Goal: Task Accomplishment & Management: Use online tool/utility

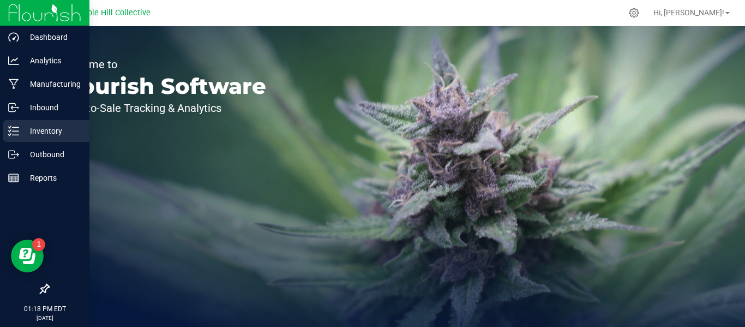
click at [15, 134] on icon at bounding box center [13, 130] width 11 height 11
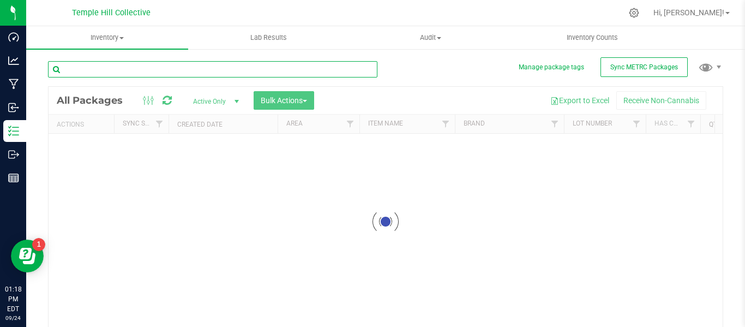
click at [114, 71] on input "text" at bounding box center [212, 69] width 329 height 16
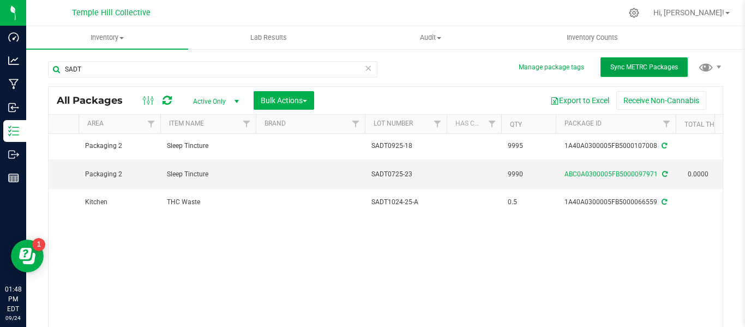
click at [665, 69] on span "Sync METRC Packages" at bounding box center [644, 67] width 68 height 8
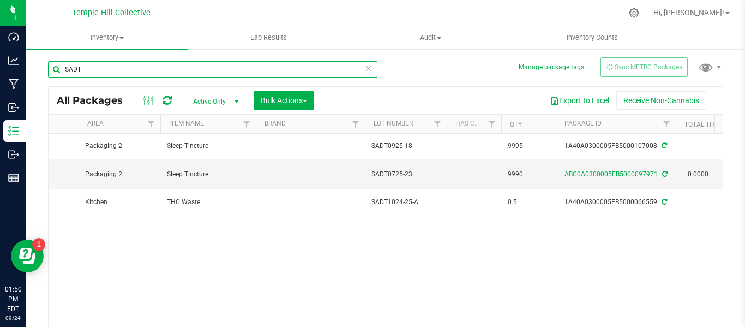
click at [118, 67] on input "SADT" at bounding box center [212, 69] width 329 height 16
type input "S"
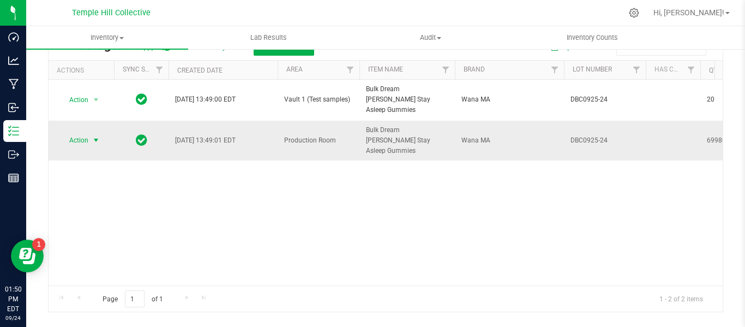
type input "DBC0925-24"
click at [88, 132] on span "Action" at bounding box center [73, 139] width 29 height 15
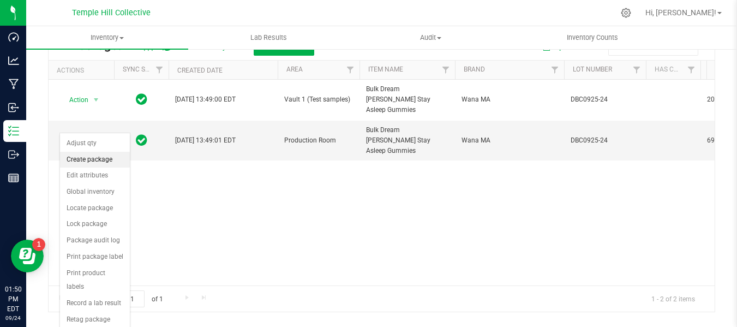
click at [91, 158] on li "Create package" at bounding box center [95, 160] width 70 height 16
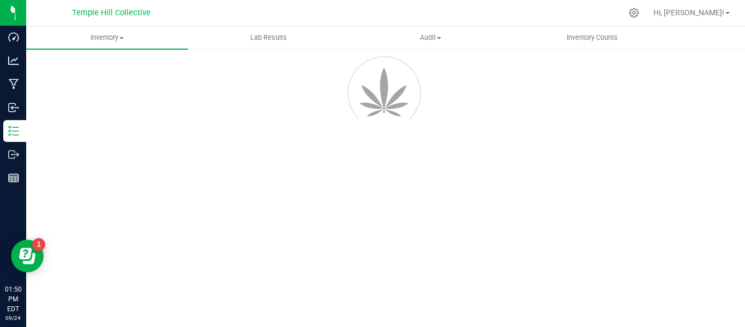
scroll to position [62, 0]
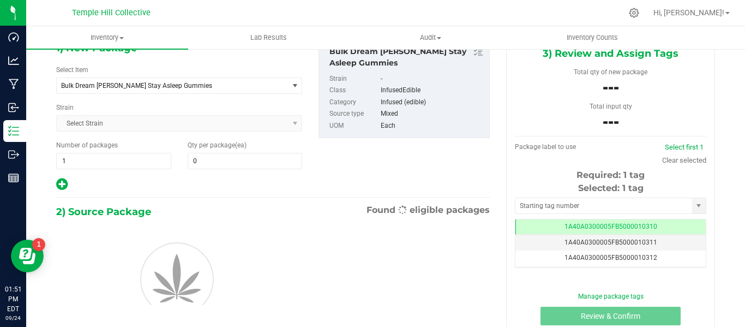
type input "0"
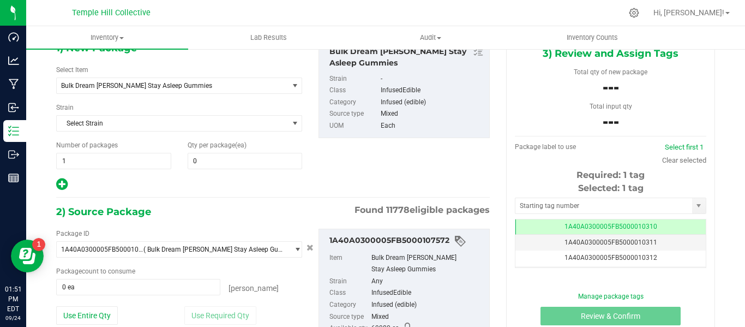
scroll to position [0, 0]
click at [153, 86] on span "Bulk Dream [PERSON_NAME] Stay Asleep Gummies" at bounding box center [168, 86] width 214 height 8
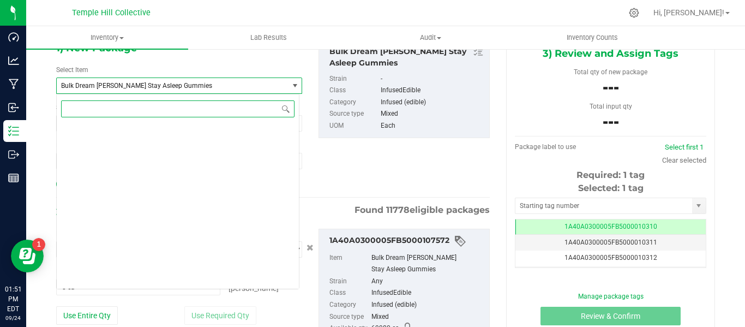
scroll to position [4687, 0]
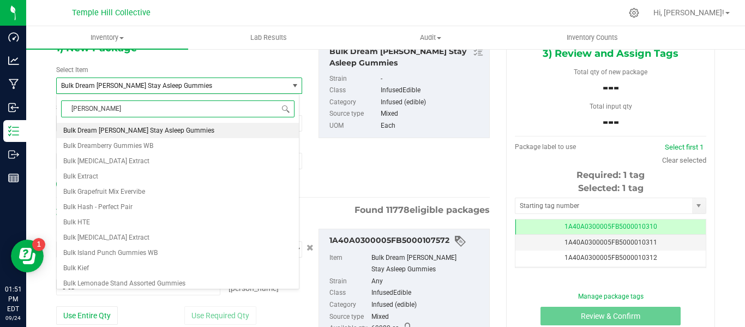
type input "gummy"
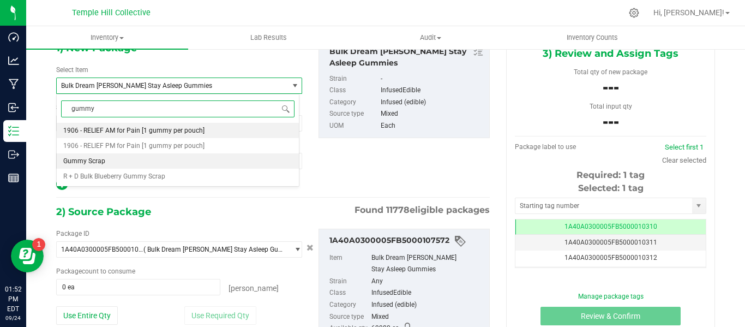
click at [115, 161] on li "Gummy Scrap" at bounding box center [178, 160] width 242 height 15
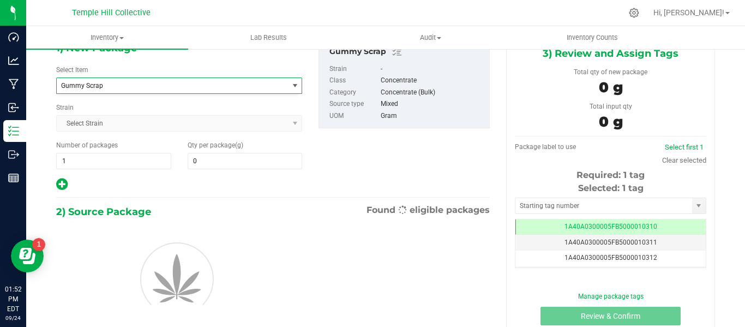
type input "0.0000"
click at [228, 162] on input "0.0000" at bounding box center [245, 160] width 114 height 15
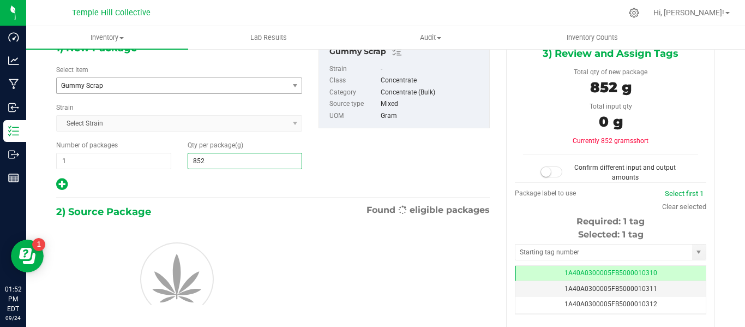
type input "8520"
type input "8,520.0000"
click at [254, 200] on div "1) New Package Select Item Gummy Scrap Gentlemen Smugglers Garlic Z 3.5g Flower…" at bounding box center [273, 191] width 450 height 315
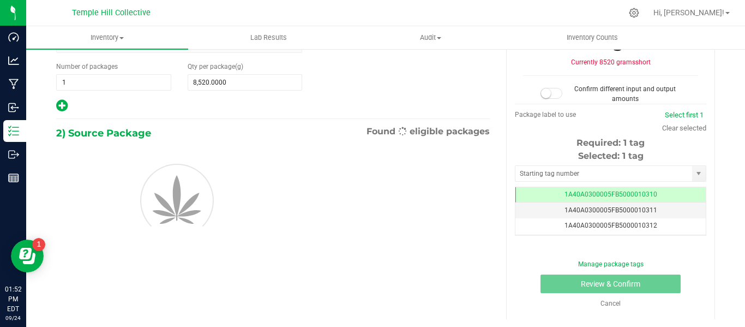
scroll to position [141, 0]
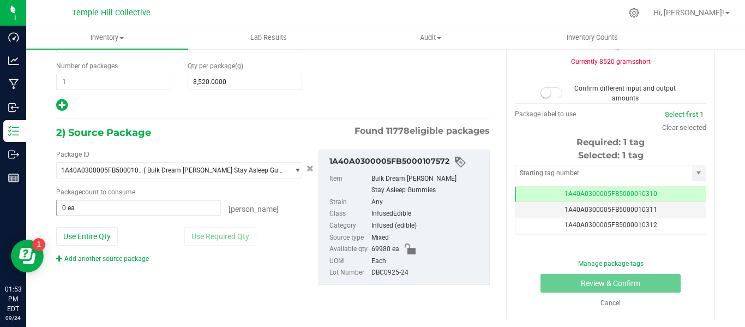
click at [115, 211] on input "0 ea" at bounding box center [138, 207] width 163 height 15
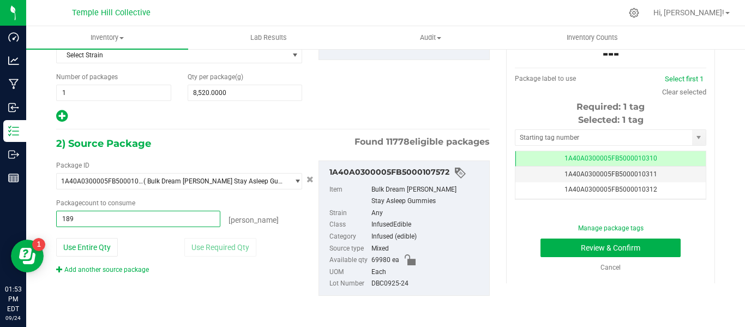
type input "1893"
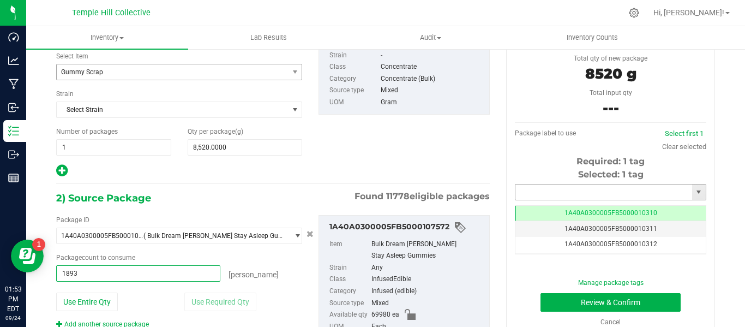
type input "1893 ea"
click at [571, 192] on input "text" at bounding box center [603, 191] width 177 height 15
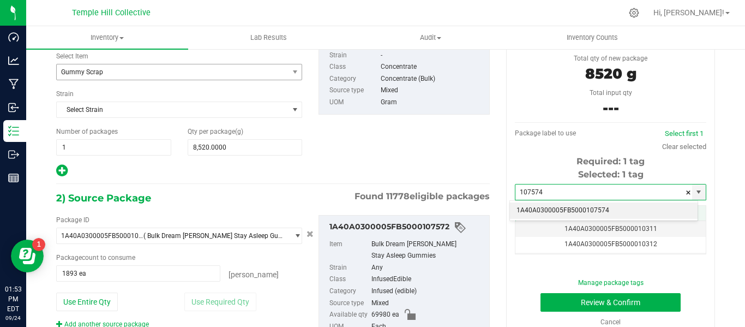
click at [578, 209] on li "1A40A0300005FB5000107574" at bounding box center [604, 210] width 188 height 16
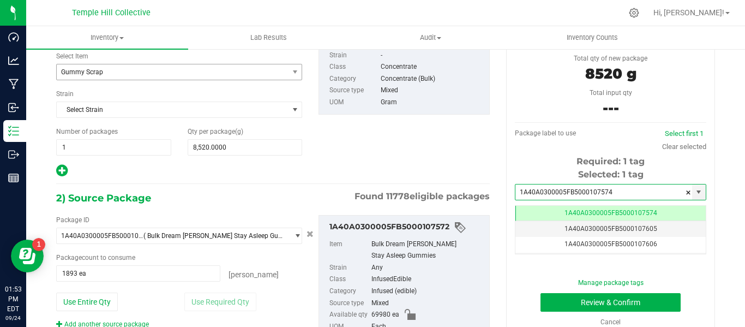
scroll to position [0, -1]
type input "1A40A0300005FB5000107574"
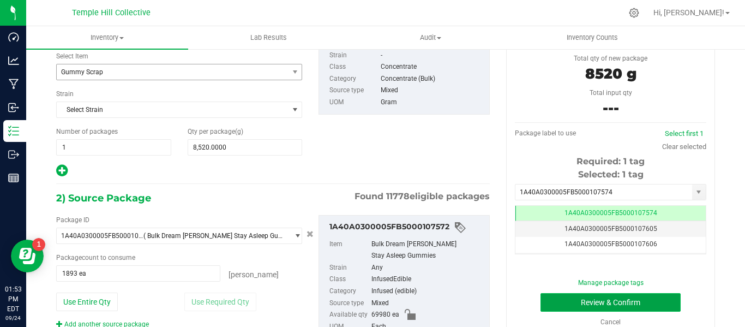
click at [599, 299] on button "Review & Confirm" at bounding box center [610, 302] width 140 height 19
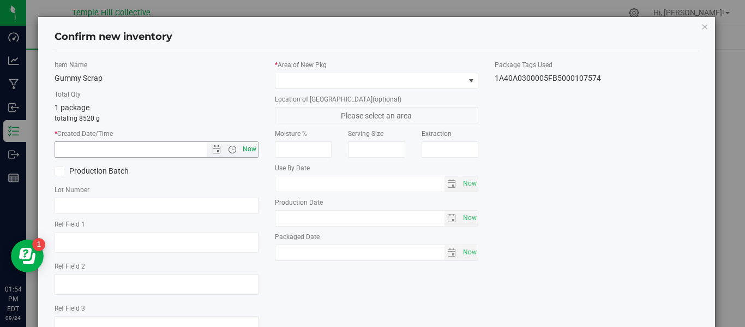
click at [246, 152] on span "Now" at bounding box center [249, 149] width 19 height 16
type input "[DATE] 1:54 PM"
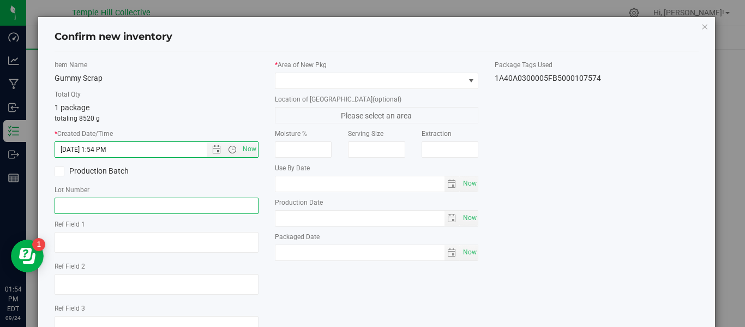
click at [103, 207] on input "text" at bounding box center [157, 205] width 204 height 16
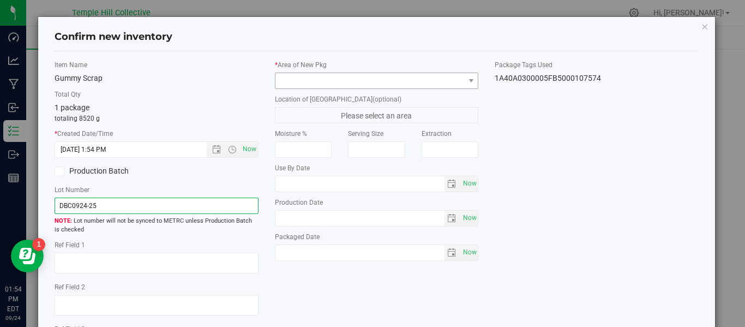
type input "DBC0924-25"
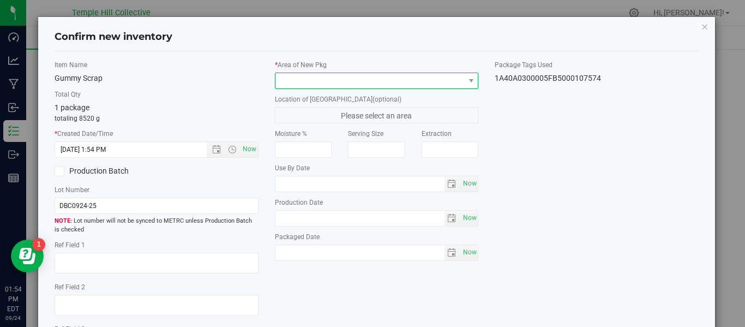
click at [296, 82] on span at bounding box center [369, 80] width 189 height 15
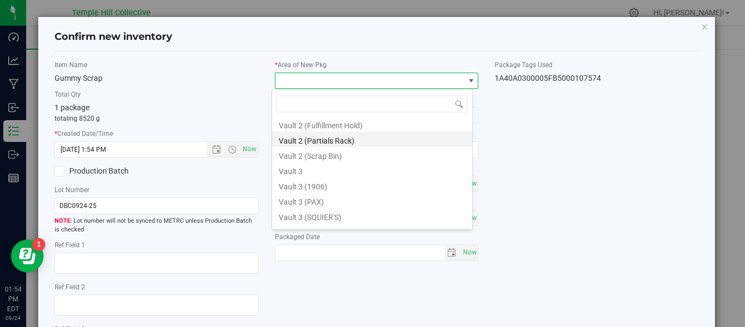
scroll to position [471, 0]
click at [326, 143] on li "Vault 2 (Scrap Bin)" at bounding box center [372, 142] width 200 height 15
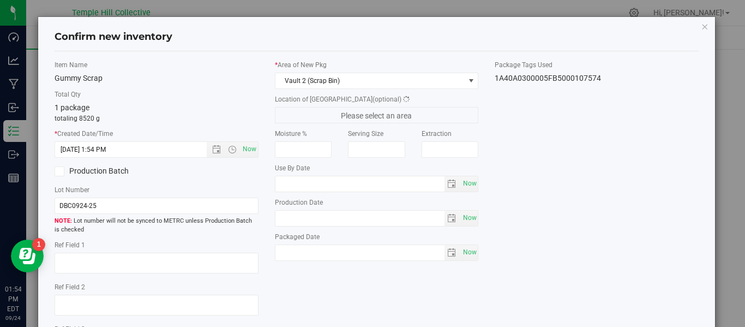
click at [531, 173] on div "Item Name Gummy Scrap Total Qty 1 package totaling 8520 g * Created Date/Time […" at bounding box center [376, 213] width 660 height 306
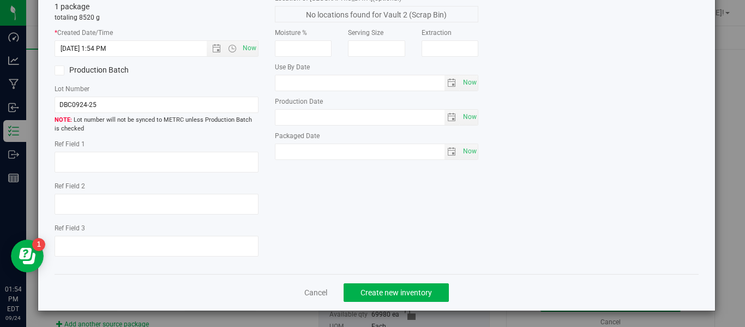
scroll to position [101, 0]
click at [372, 290] on span "Create new inventory" at bounding box center [395, 291] width 71 height 9
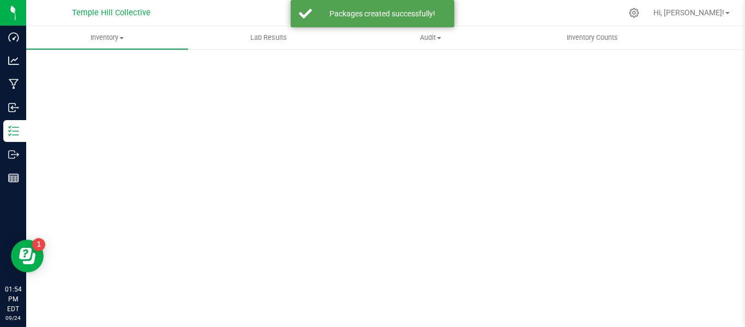
scroll to position [62, 0]
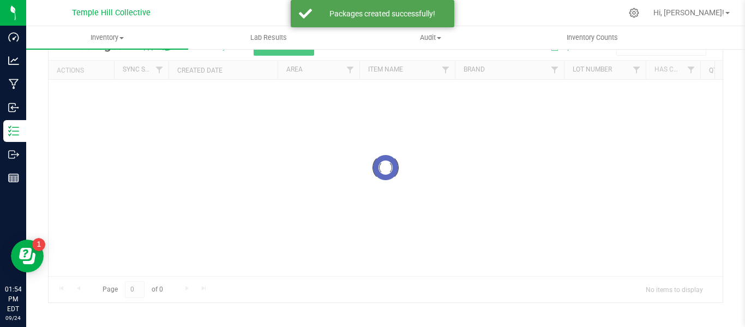
scroll to position [54, 0]
